Goal: Transaction & Acquisition: Subscribe to service/newsletter

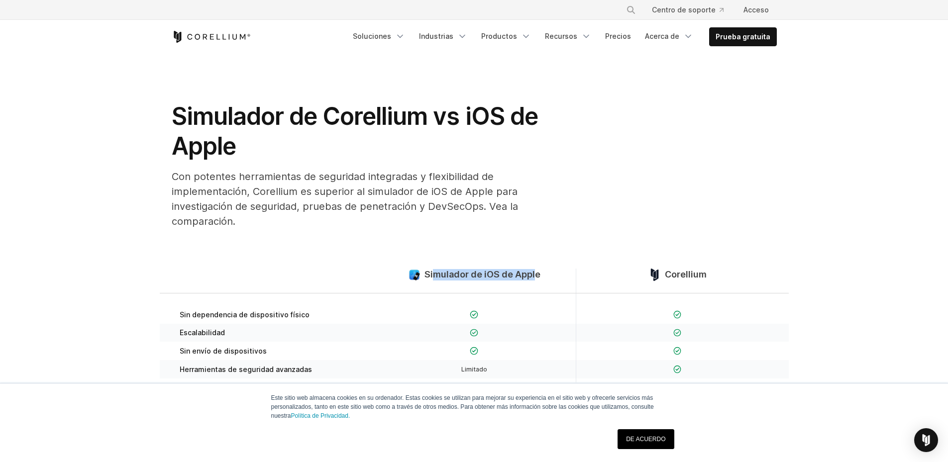
drag, startPoint x: 537, startPoint y: 277, endPoint x: 432, endPoint y: 281, distance: 105.1
click at [432, 281] on div "Simulador de iOS de Apple" at bounding box center [474, 281] width 203 height 24
click at [675, 150] on div "Simulador de Corellium vs iOS de Apple Con potentes herramientas de seguridad i…" at bounding box center [474, 169] width 625 height 135
click at [497, 271] on font "Simulador de iOS de Apple" at bounding box center [483, 274] width 116 height 10
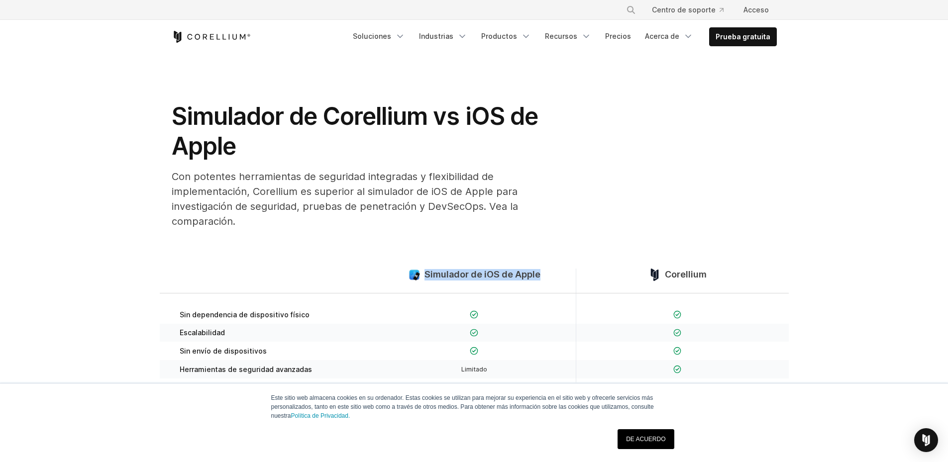
click at [497, 271] on font "Simulador de iOS de Apple" at bounding box center [483, 274] width 116 height 10
copy div "Simulador de iOS de Apple"
click at [754, 41] on font "Prueba gratuita" at bounding box center [743, 37] width 55 height 10
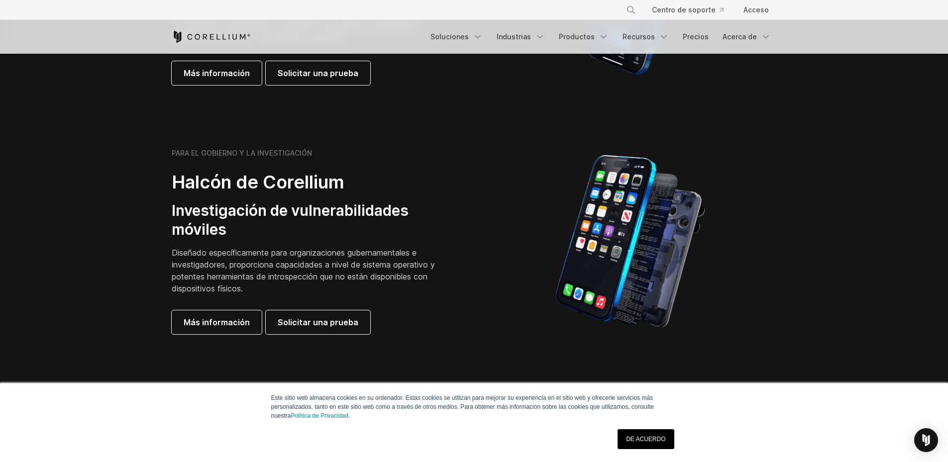
scroll to position [429, 0]
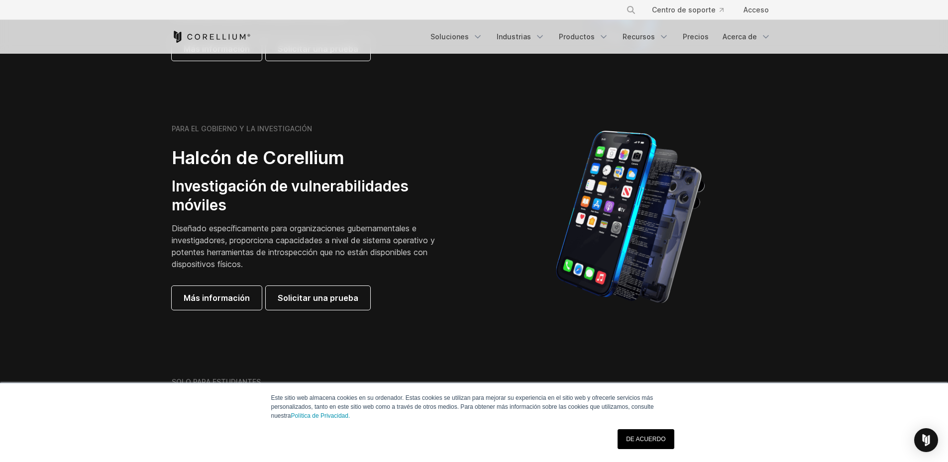
click at [455, 131] on div "PARA EL GOBIERNO Y LA INVESTIGACIÓN Halcón de Corellium Investigación de vulner…" at bounding box center [318, 217] width 313 height 186
click at [345, 301] on font "Solicitar una prueba" at bounding box center [318, 298] width 81 height 10
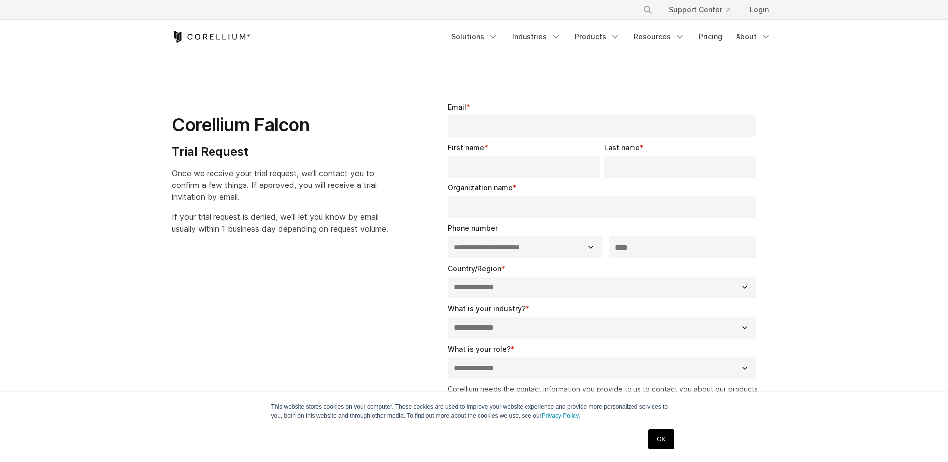
select select "**"
